Goal: Information Seeking & Learning: Learn about a topic

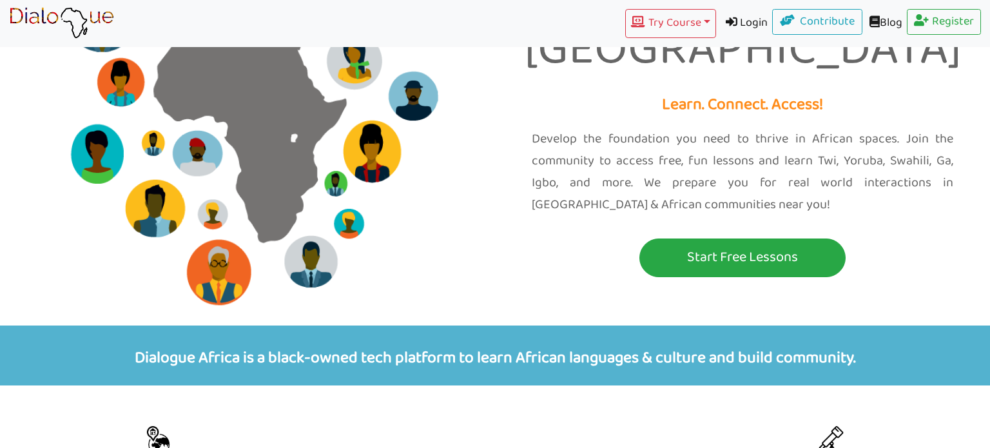
scroll to position [152, 0]
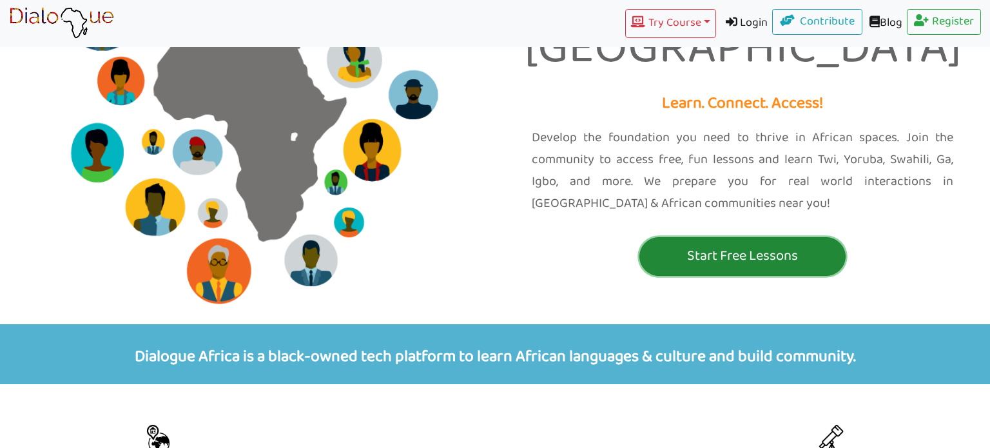
click at [735, 237] on button "Start Free Lessons" at bounding box center [743, 256] width 206 height 39
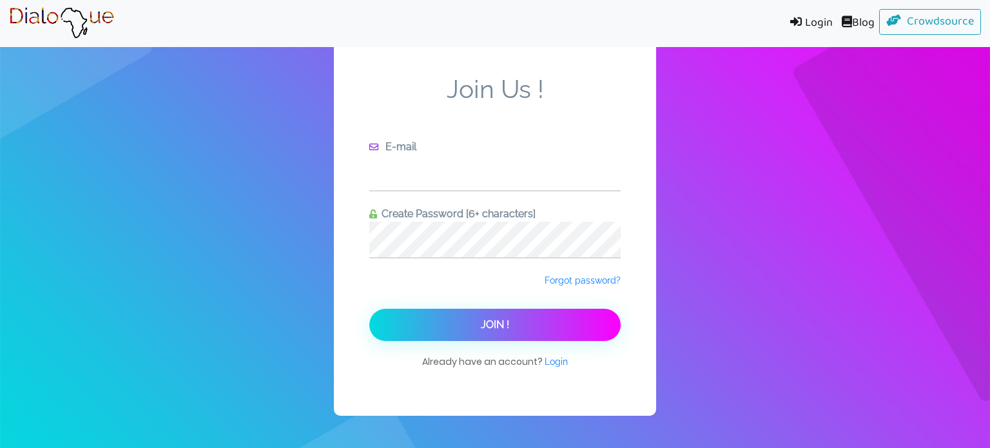
click at [566, 175] on input "text" at bounding box center [494, 172] width 251 height 35
type input "[EMAIL_ADDRESS][DOMAIN_NAME]"
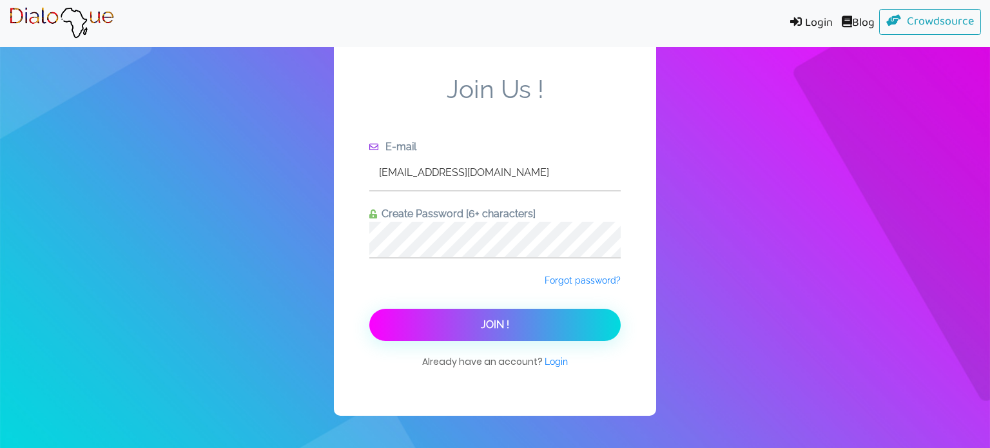
click at [591, 329] on button "Join !" at bounding box center [494, 325] width 251 height 32
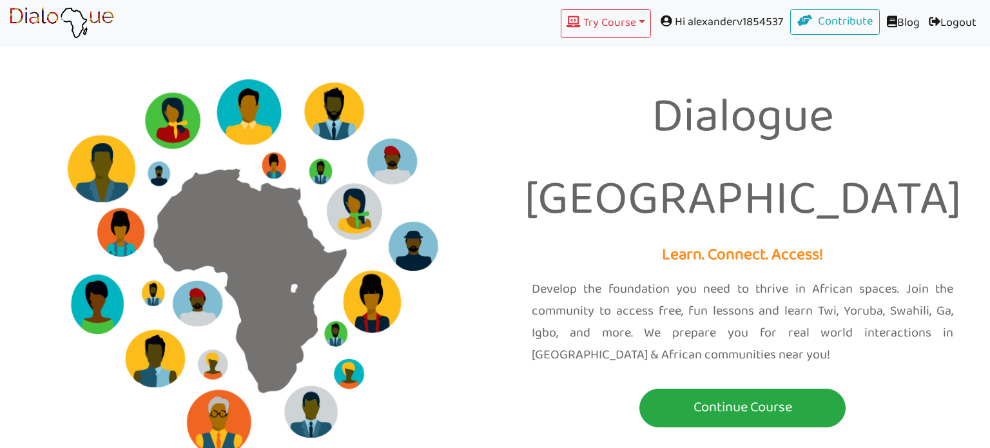
scroll to position [2, 0]
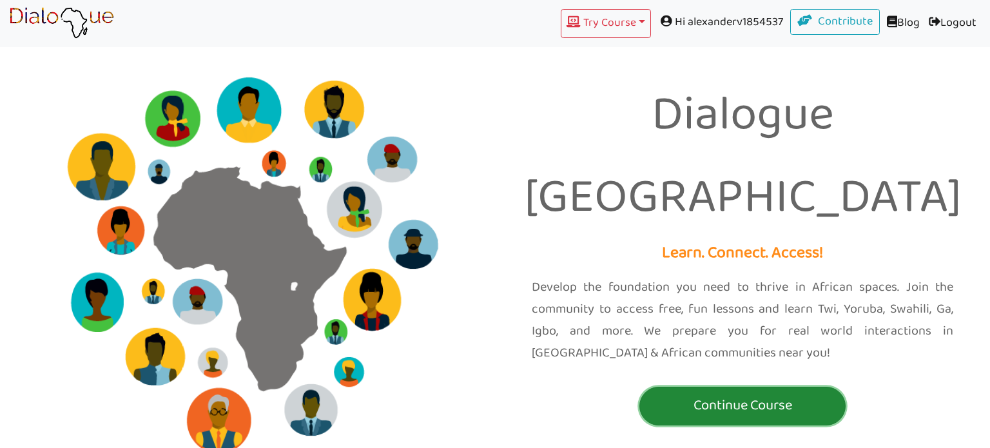
click at [767, 387] on button "Continue Course" at bounding box center [743, 406] width 206 height 39
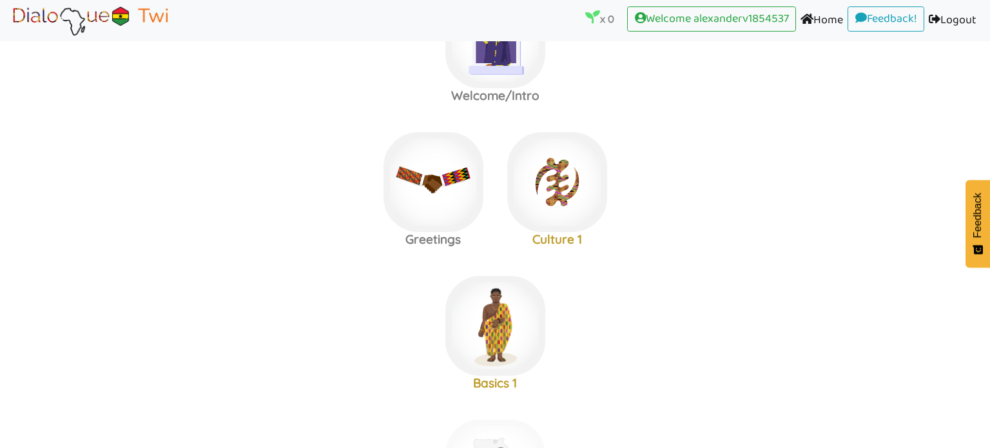
scroll to position [81, 0]
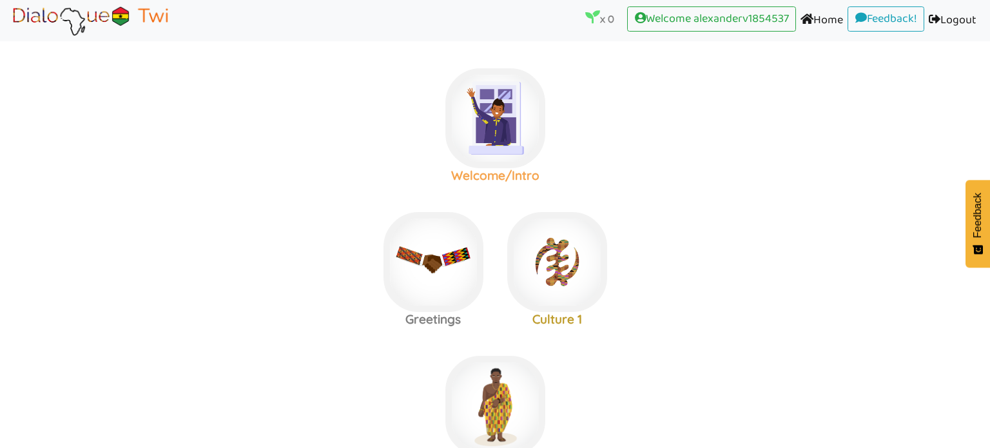
click at [489, 147] on img at bounding box center [496, 118] width 100 height 100
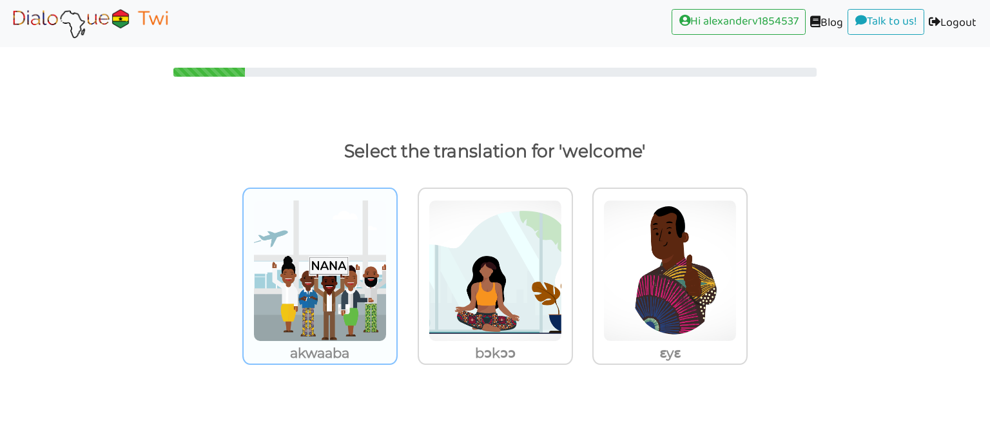
click at [351, 342] on p "akwaaba" at bounding box center [320, 353] width 153 height 23
click at [397, 268] on input "akwaaba" at bounding box center [402, 263] width 10 height 10
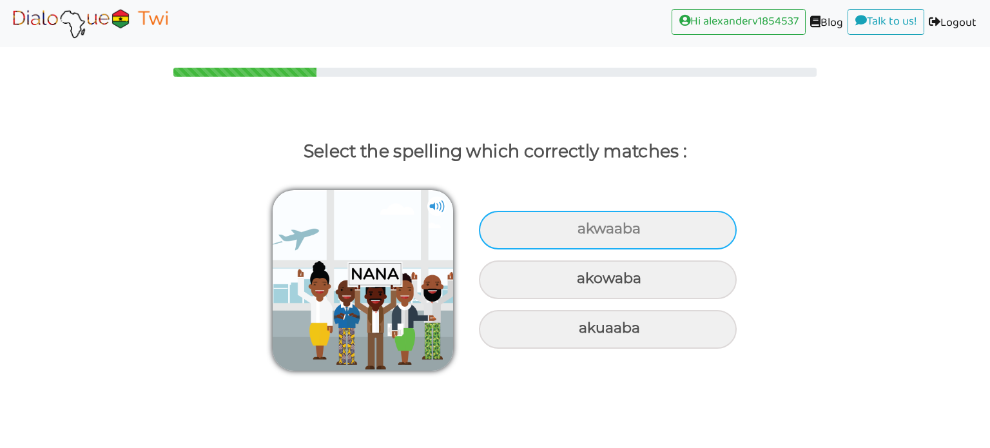
click at [643, 241] on div "akwaaba" at bounding box center [608, 230] width 258 height 39
click at [584, 233] on input "akwaaba" at bounding box center [579, 229] width 8 height 8
radio input "true"
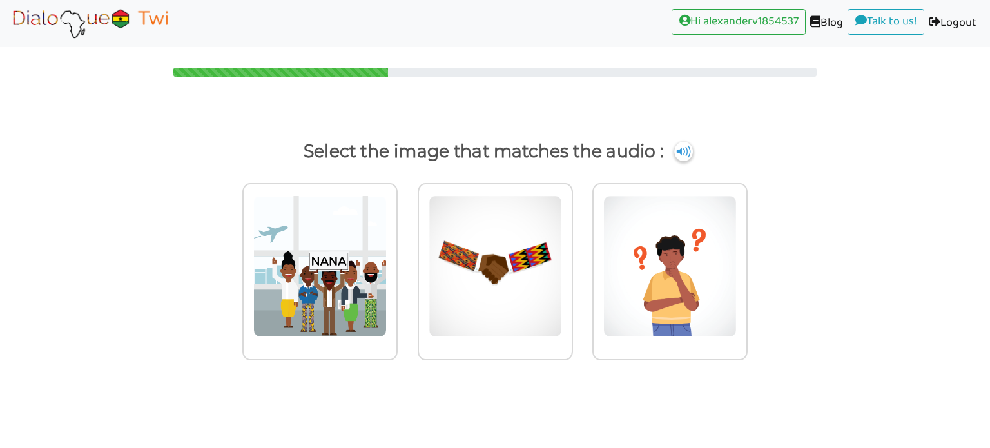
click at [0, 158] on div "Select the image that matches the audio :" at bounding box center [495, 151] width 990 height 31
click at [255, 310] on img at bounding box center [319, 266] width 133 height 142
click at [397, 263] on input "radio" at bounding box center [402, 258] width 10 height 10
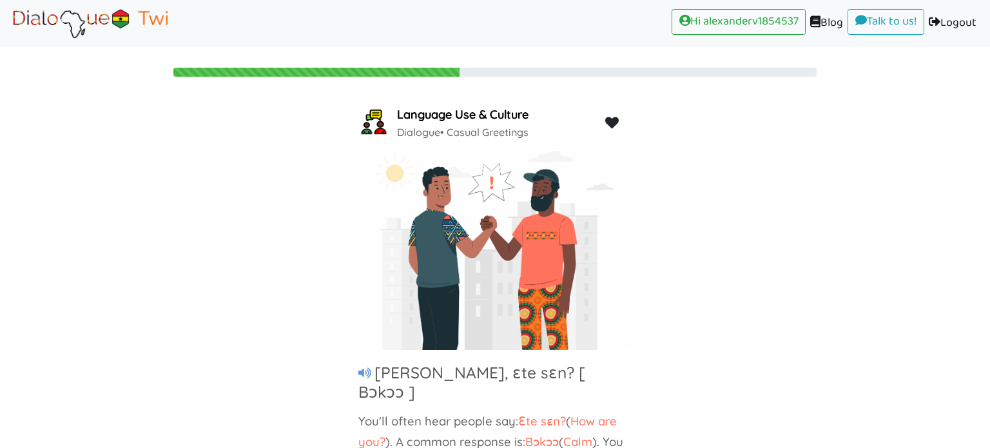
click at [0, 271] on div "Language Use & Culture Dialogue • Casual Greetings [PERSON_NAME], ɛte sɛn? [ Bɔ…" at bounding box center [495, 281] width 990 height 355
